Goal: Information Seeking & Learning: Learn about a topic

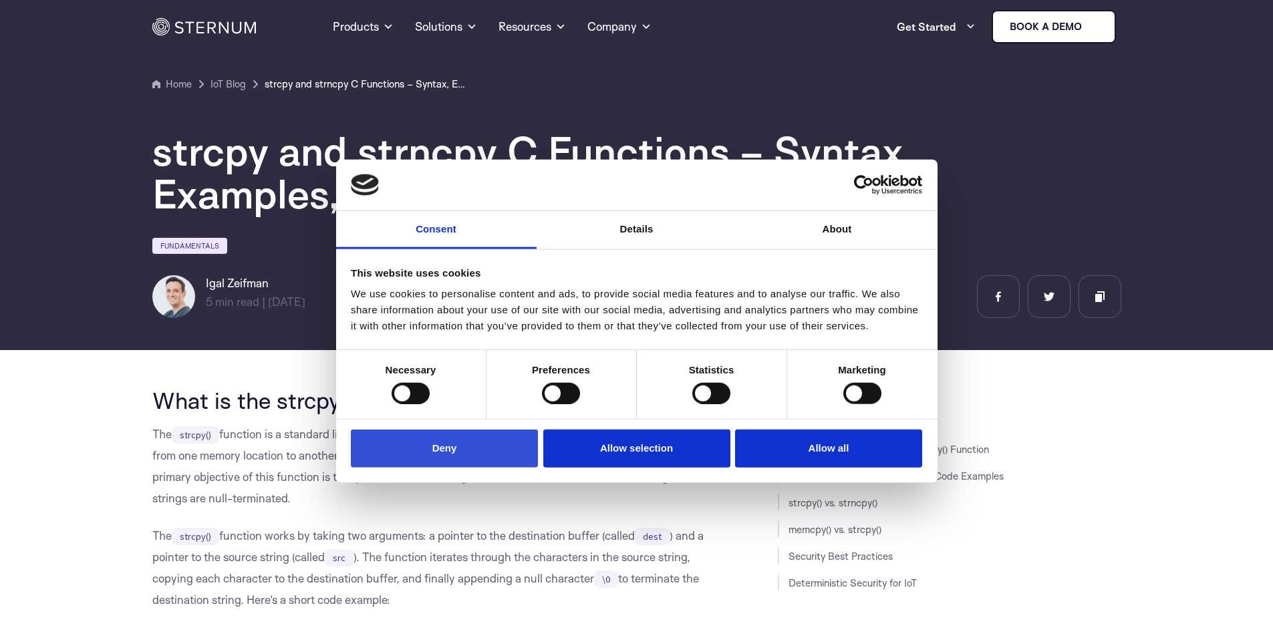
click at [434, 440] on button "Deny" at bounding box center [444, 449] width 187 height 38
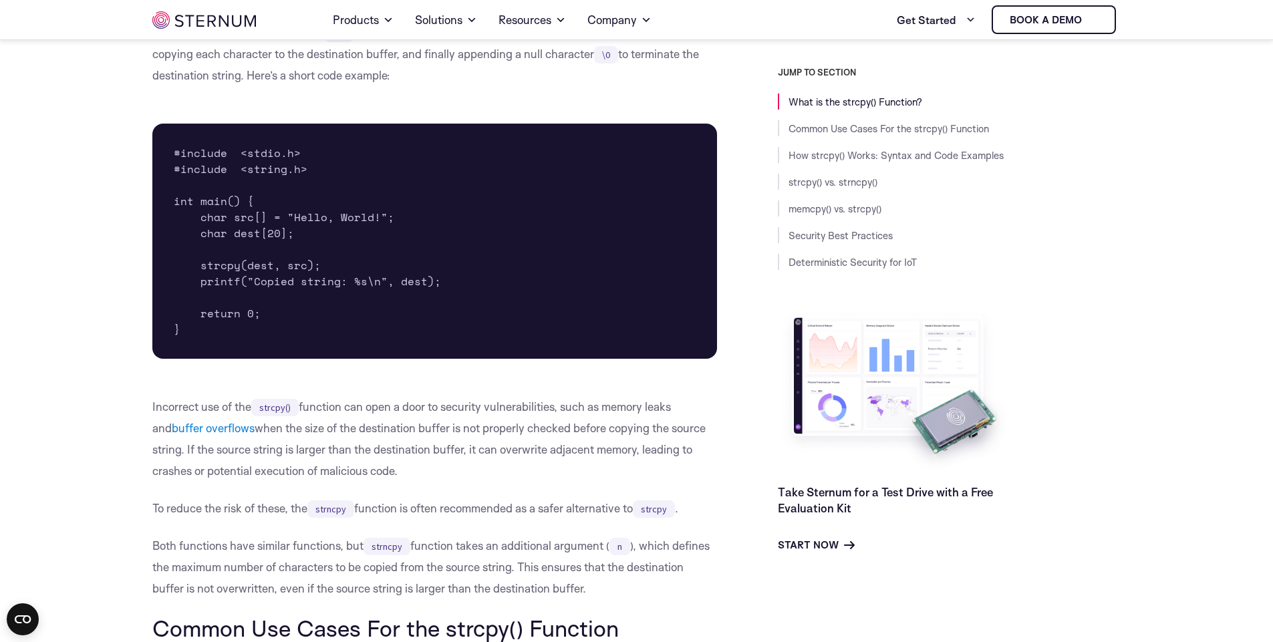
scroll to position [633, 0]
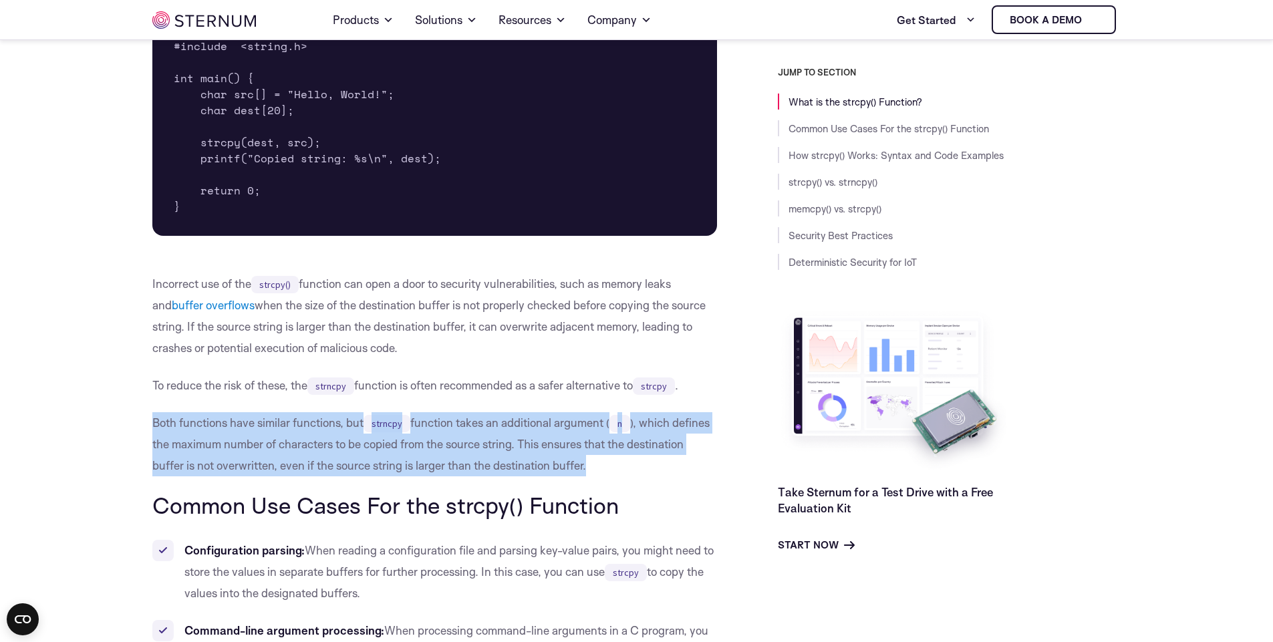
drag, startPoint x: 155, startPoint y: 421, endPoint x: 628, endPoint y: 472, distance: 475.7
click at [628, 472] on p "Both functions have similar functions, but strncpy function takes an additional…" at bounding box center [434, 444] width 565 height 64
copy p "Both functions have similar functions, but strncpy function takes an additional…"
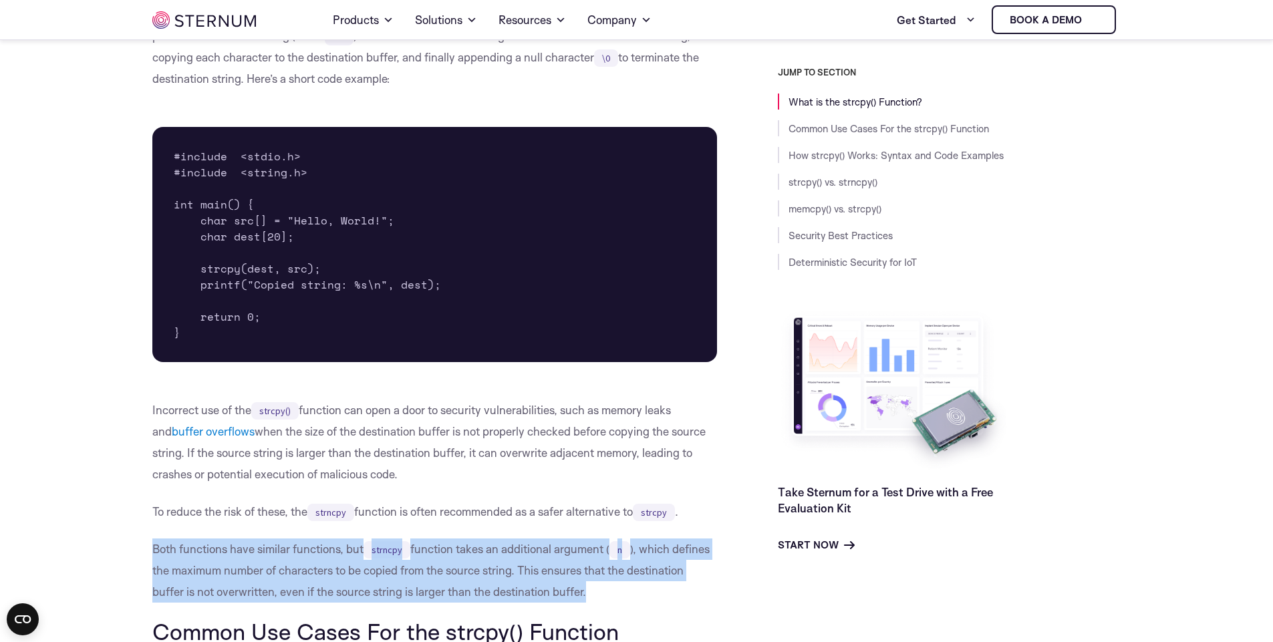
scroll to position [553, 0]
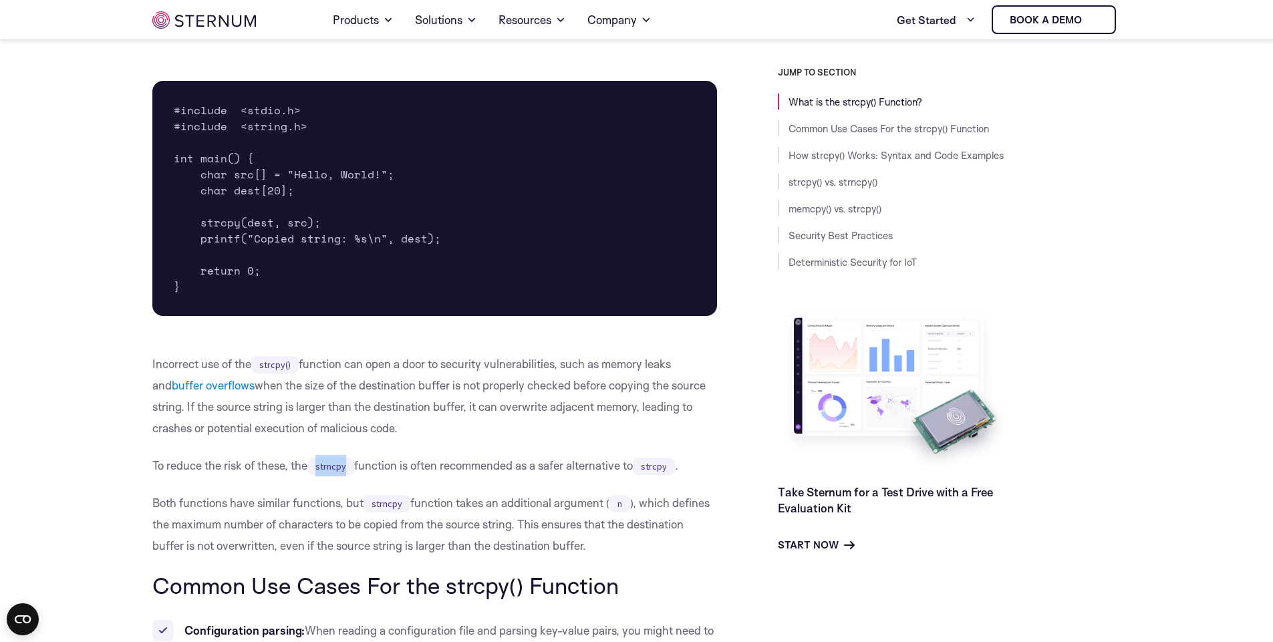
drag, startPoint x: 313, startPoint y: 465, endPoint x: 358, endPoint y: 468, distance: 45.5
click at [358, 468] on p "To reduce the risk of these, the strncpy function is often recommended as a saf…" at bounding box center [434, 465] width 565 height 21
click at [436, 434] on p "Incorrect use of the strcpy() function can open a door to security vulnerabilit…" at bounding box center [434, 396] width 565 height 86
drag, startPoint x: 370, startPoint y: 237, endPoint x: 391, endPoint y: 235, distance: 21.5
click at [391, 235] on pre "#include <stdio.h> #include <string.h> int main() { char src[] = "Hello, World!…" at bounding box center [434, 198] width 565 height 235
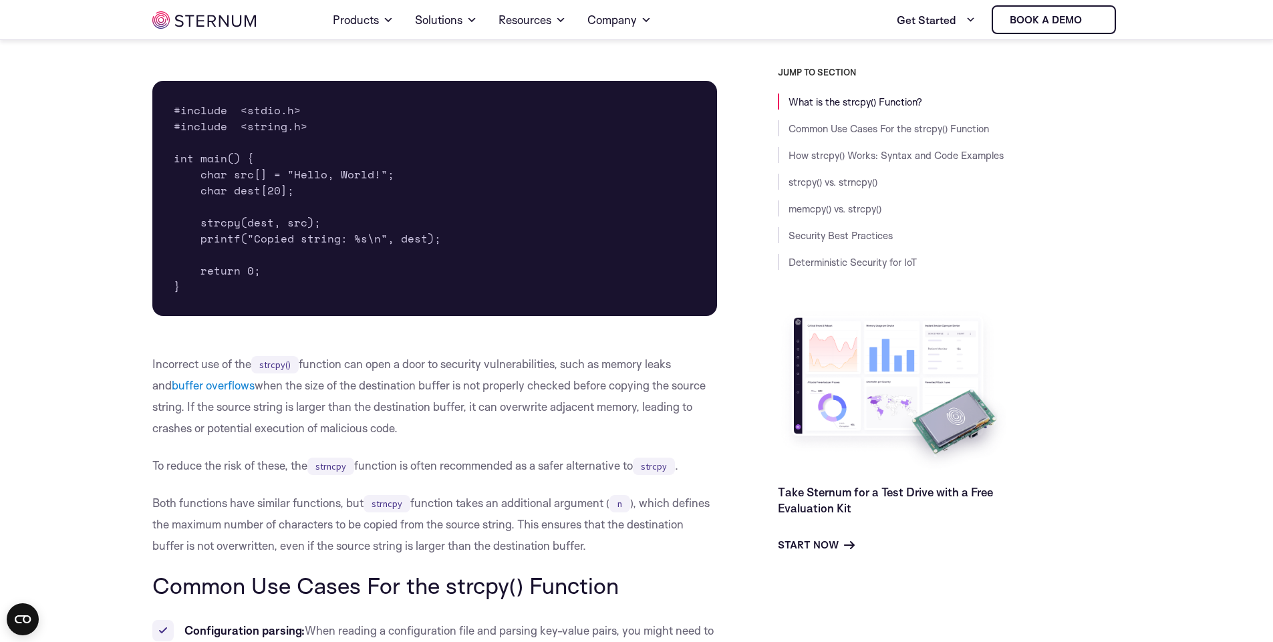
click at [424, 406] on p "Incorrect use of the strcpy() function can open a door to security vulnerabilit…" at bounding box center [434, 396] width 565 height 86
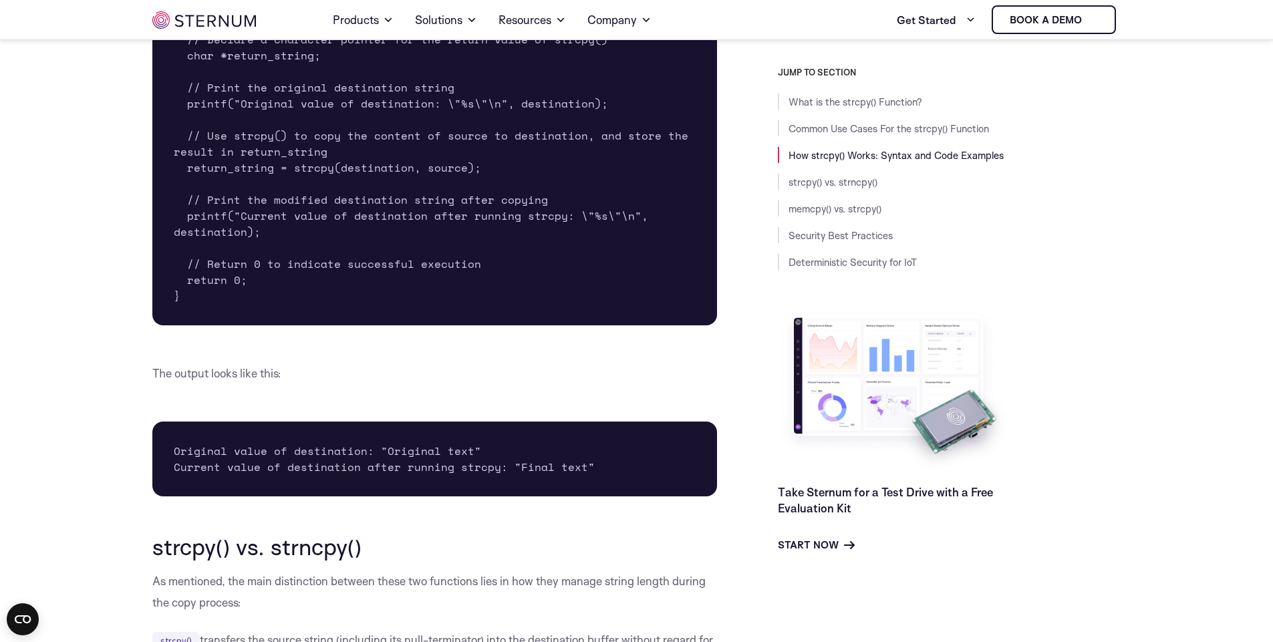
scroll to position [2156, 0]
